Goal: Transaction & Acquisition: Purchase product/service

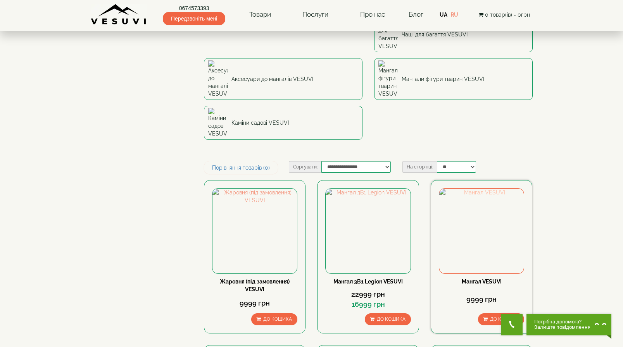
click at [490, 189] on img at bounding box center [481, 231] width 84 height 84
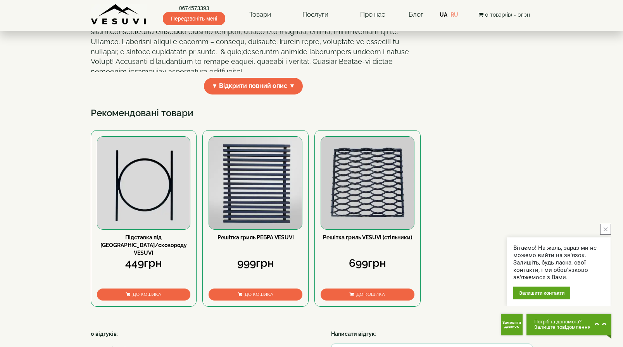
scroll to position [554, 0]
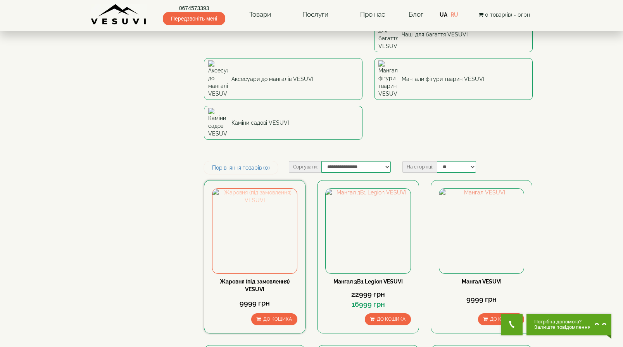
click at [257, 189] on img at bounding box center [254, 231] width 84 height 84
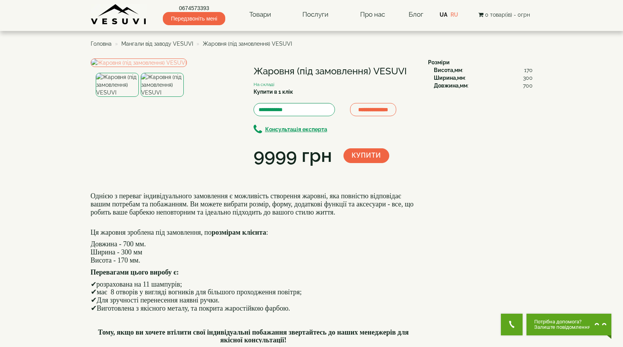
click at [160, 97] on img at bounding box center [162, 85] width 43 height 24
